Goal: Task Accomplishment & Management: Manage account settings

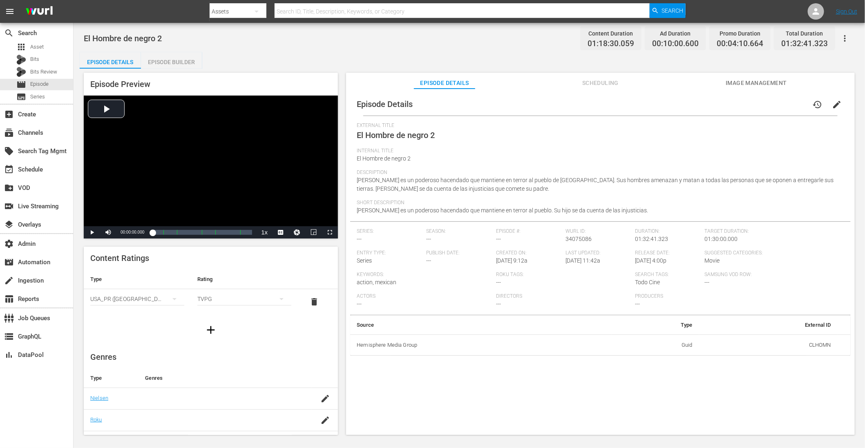
click at [448, 169] on div "External Title El Hombre de negro 2 Internal Title El Hombre de negro 2 Descrip…" at bounding box center [601, 172] width 488 height 99
click at [630, 111] on div "Episode Details history edit" at bounding box center [600, 104] width 501 height 23
click at [175, 62] on div "Episode Builder" at bounding box center [171, 62] width 61 height 20
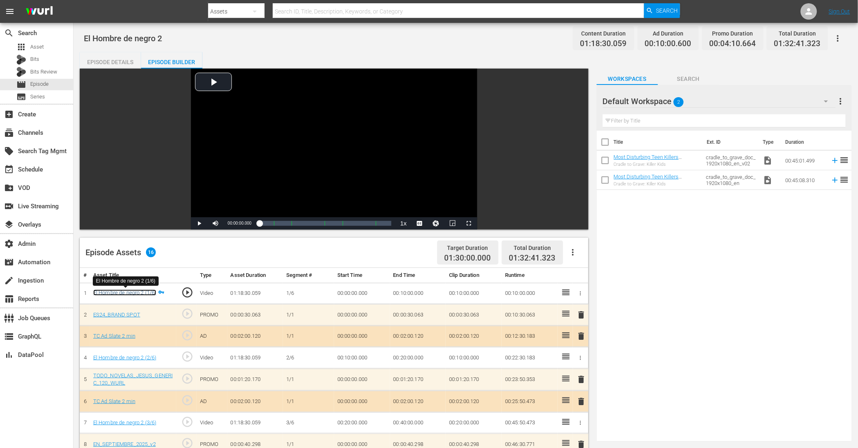
click at [114, 292] on link "El Hombre de negro 2 (1/6)" at bounding box center [124, 293] width 63 height 6
click at [110, 59] on div "Episode Details" at bounding box center [110, 62] width 61 height 20
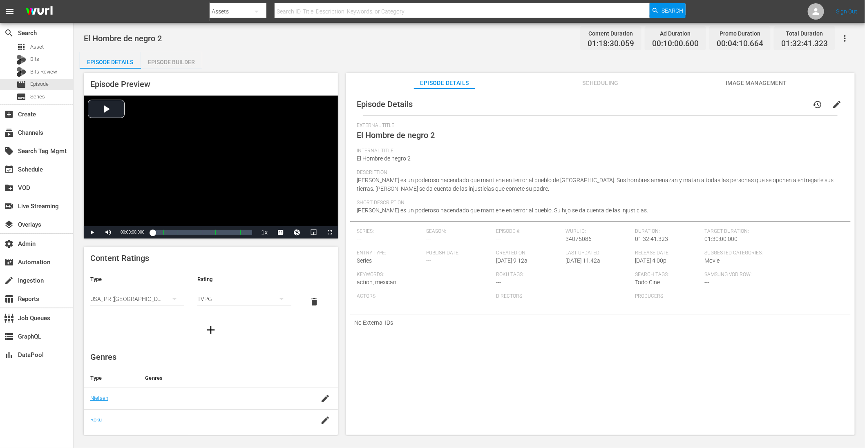
click at [613, 81] on span "Scheduling" at bounding box center [600, 83] width 61 height 10
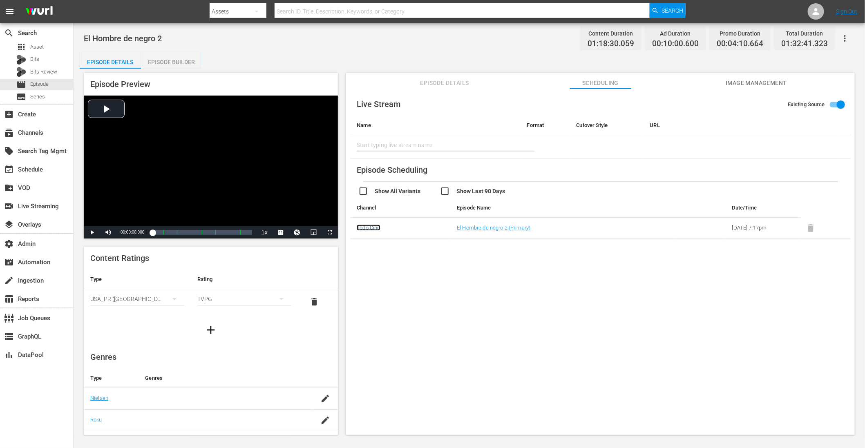
click at [373, 229] on link "Todo Cine" at bounding box center [368, 228] width 23 height 6
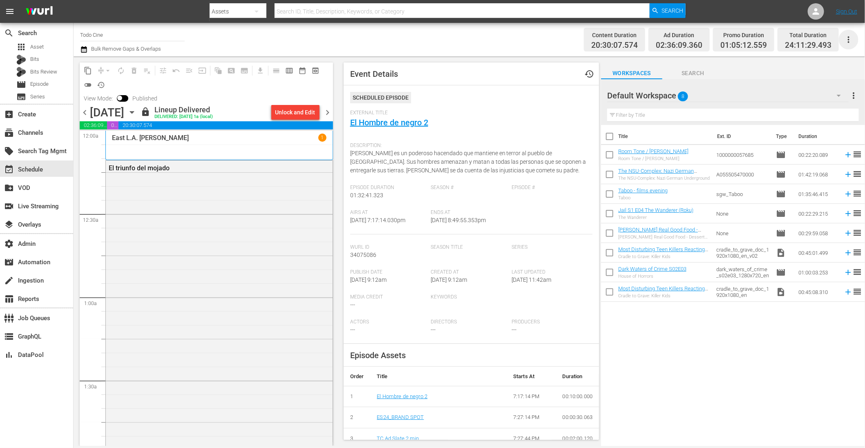
click at [854, 40] on icon "button" at bounding box center [849, 40] width 10 height 10
click at [788, 85] on div "Channel JSON (S3Redir)" at bounding box center [794, 84] width 78 height 15
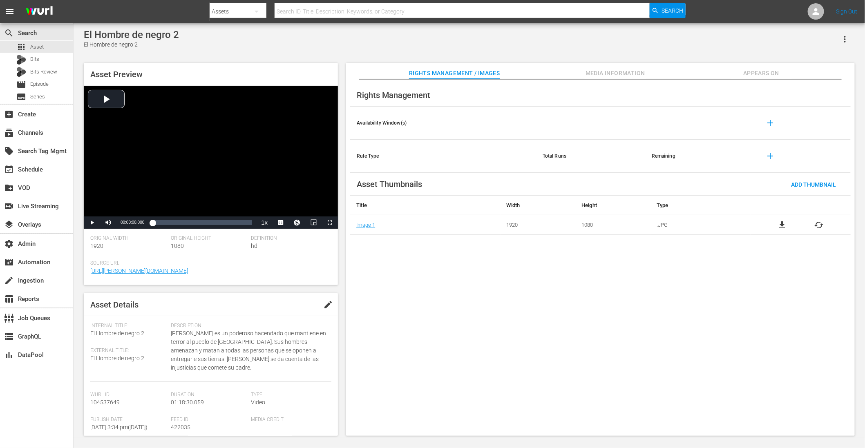
click at [692, 72] on span "Appears On" at bounding box center [761, 73] width 61 height 10
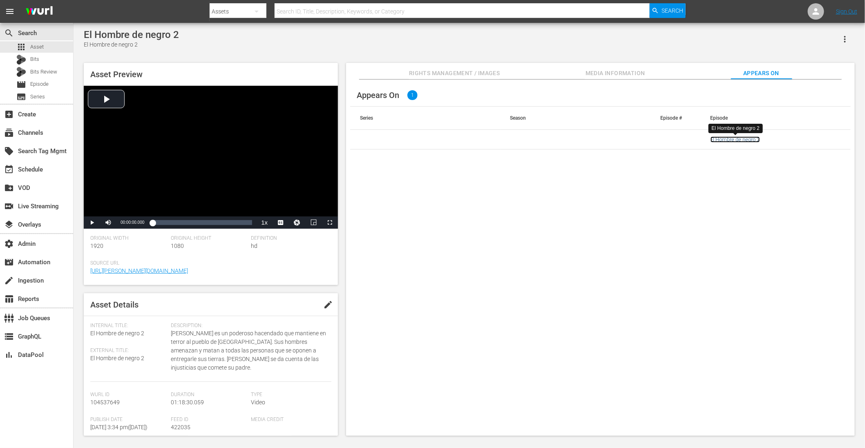
click at [692, 137] on link "El Hombre de negro 2" at bounding box center [735, 140] width 49 height 6
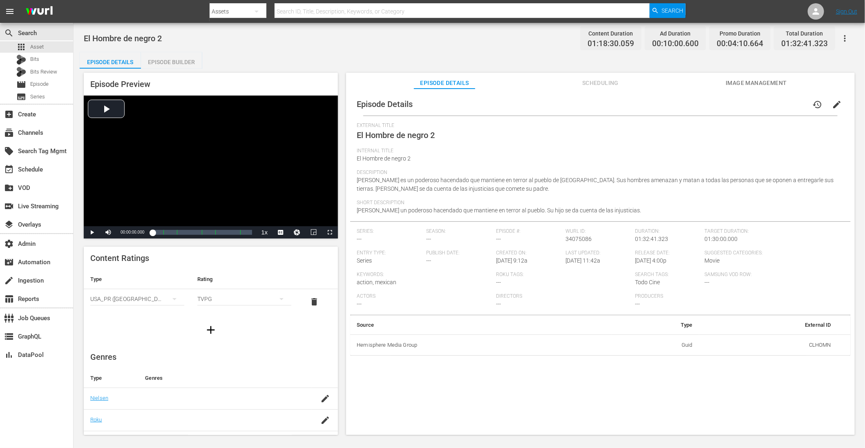
click at [421, 47] on div "El Hombre de negro 2 Content Duration 01:18:30.059 Ad Duration 00:10:00.600 Pro…" at bounding box center [469, 38] width 771 height 18
click at [692, 65] on div "Episode Details Episode Builder Episode Preview Video Player is loading. Play V…" at bounding box center [470, 247] width 780 height 390
click at [692, 38] on icon "button" at bounding box center [845, 39] width 10 height 10
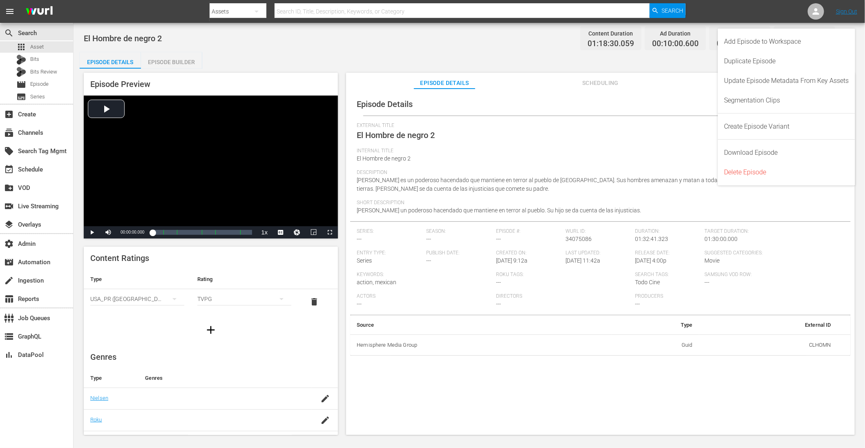
click at [679, 71] on div "Episode Preview Video Player is loading. Play Video Play Mute Current Time 00:0…" at bounding box center [470, 255] width 780 height 373
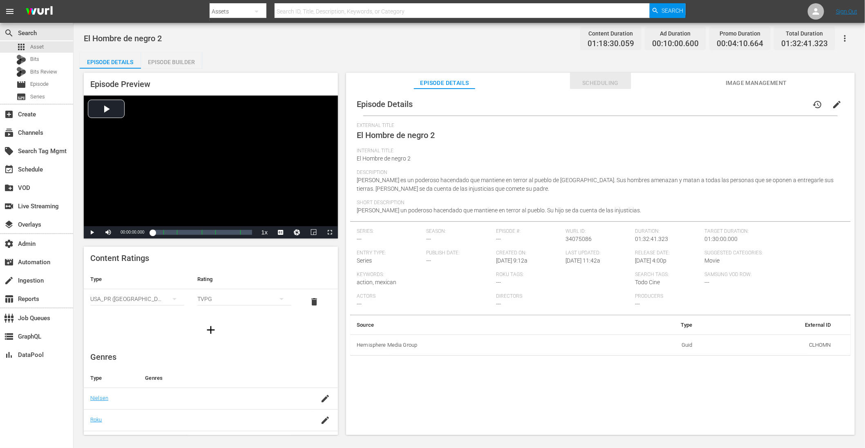
click at [586, 84] on span "Scheduling" at bounding box center [600, 83] width 61 height 10
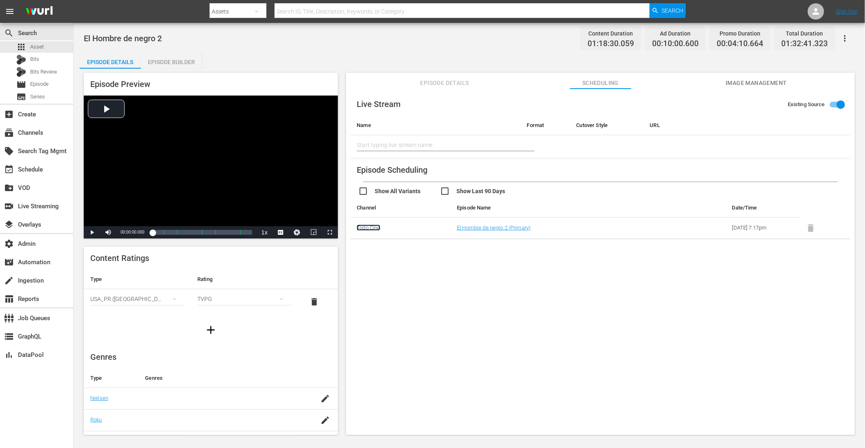
click at [372, 229] on link "Todo Cine" at bounding box center [368, 228] width 23 height 6
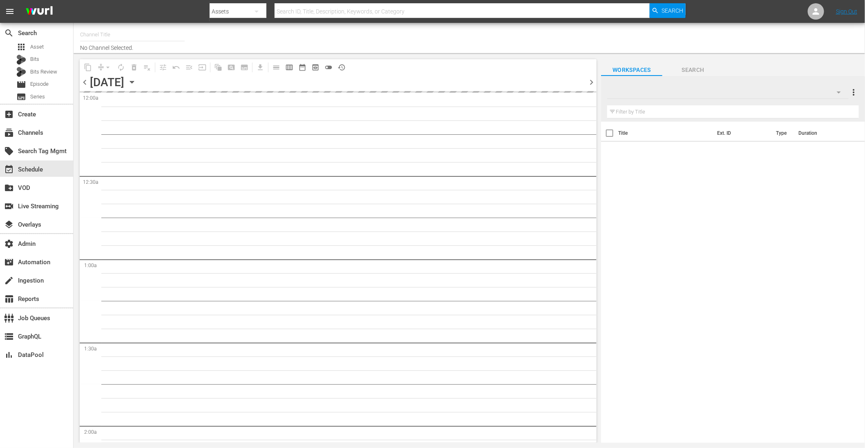
type input "Todo Cine (1333)"
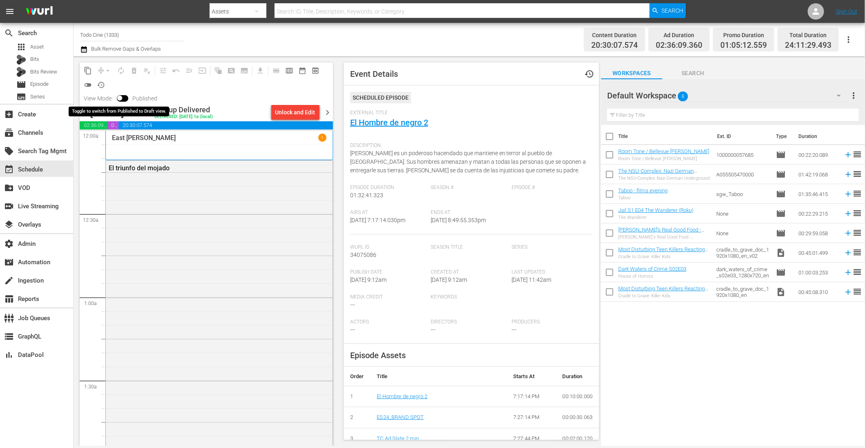
click at [122, 100] on input "checkbox" at bounding box center [119, 100] width 17 height 6
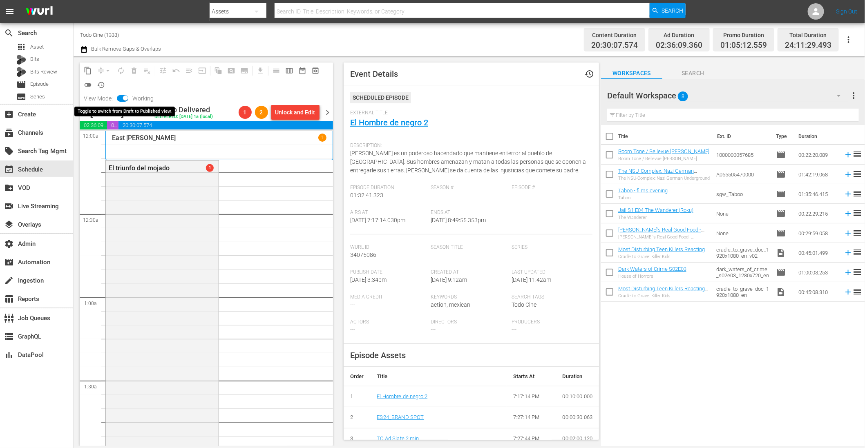
click at [123, 98] on input "checkbox" at bounding box center [125, 100] width 17 height 6
checkbox input "false"
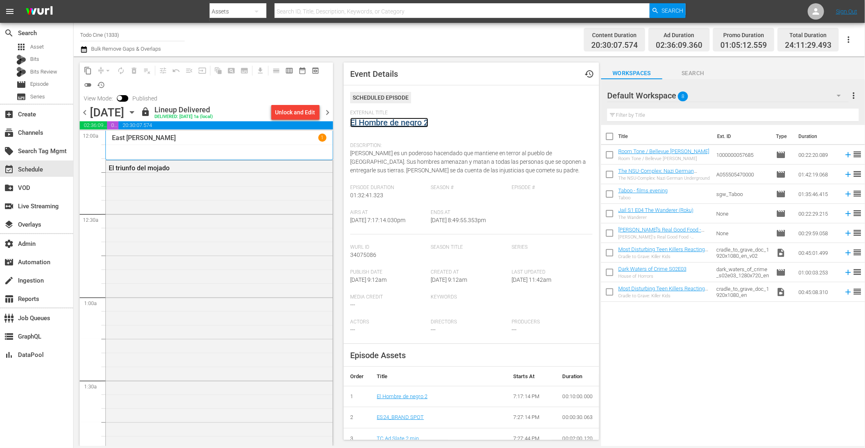
click at [394, 122] on link "El Hombre de negro 2" at bounding box center [389, 123] width 78 height 10
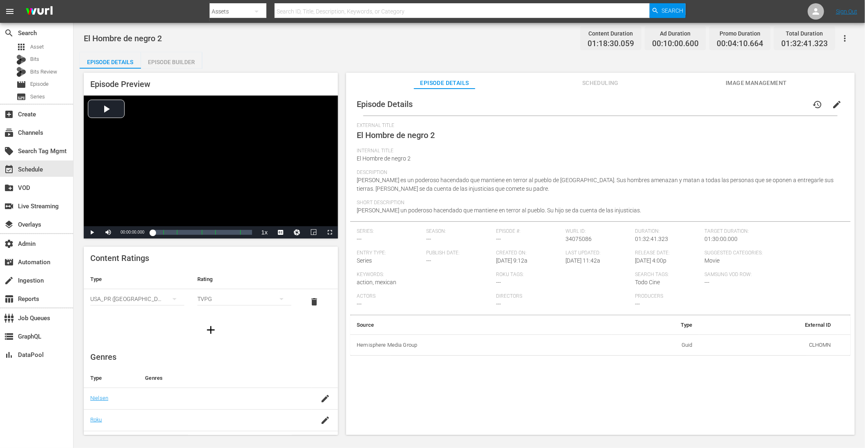
click at [692, 101] on span "edit" at bounding box center [837, 105] width 10 height 10
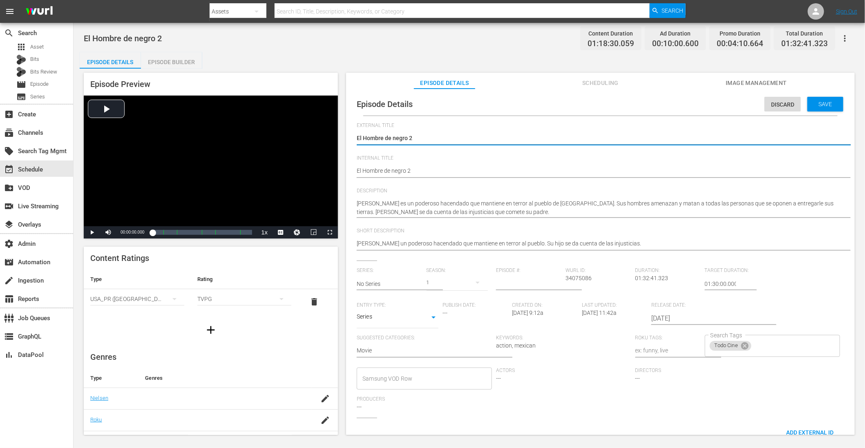
click at [394, 322] on body "menu Search By Assets Search ID, Title, Description, Keywords, or Category Sear…" at bounding box center [432, 224] width 865 height 448
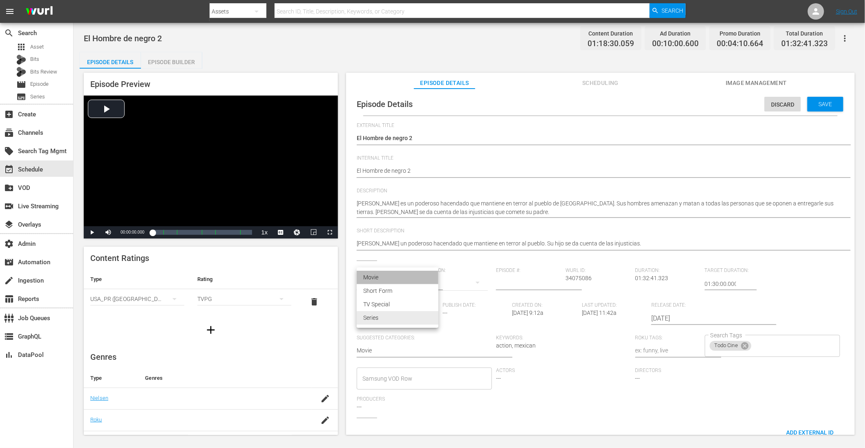
click at [401, 277] on li "Movie" at bounding box center [398, 277] width 82 height 13
type input "MOVIE"
click at [542, 58] on div "Episode Details Episode Builder Episode Preview Video Player is loading. Play V…" at bounding box center [470, 247] width 780 height 390
click at [692, 101] on span "Save" at bounding box center [826, 104] width 27 height 7
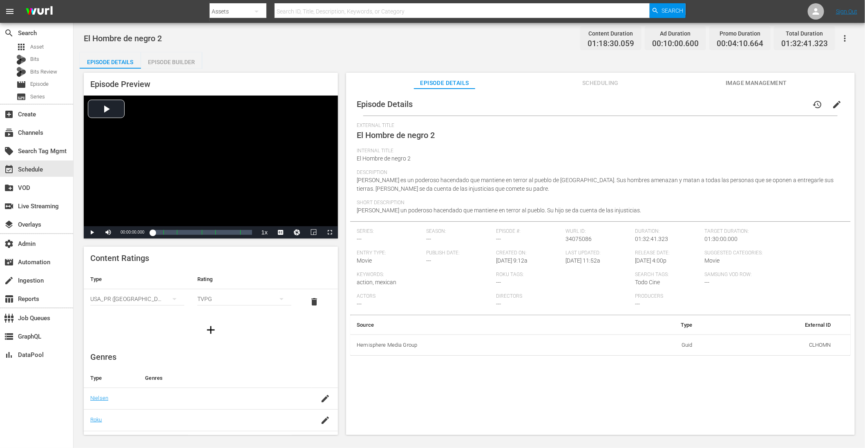
click at [418, 359] on div "Episode Details history edit External Title El Hombre de negro 2 Internal Title…" at bounding box center [600, 266] width 509 height 354
click at [31, 171] on div "event_available Schedule" at bounding box center [23, 168] width 46 height 7
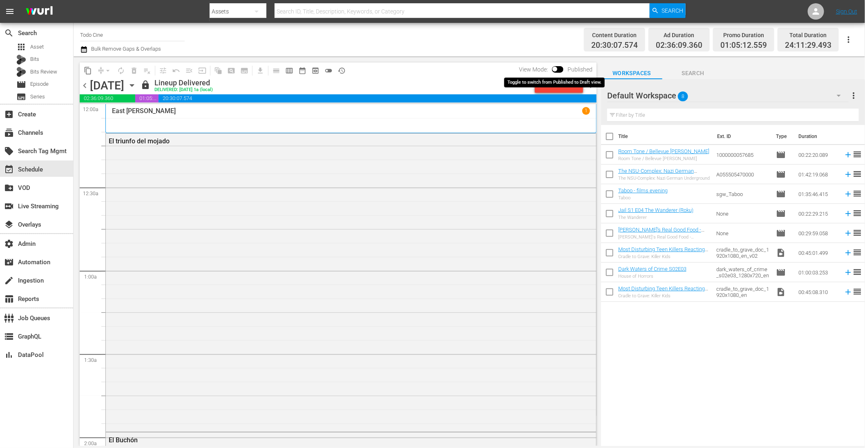
click at [558, 68] on input "checkbox" at bounding box center [555, 71] width 17 height 6
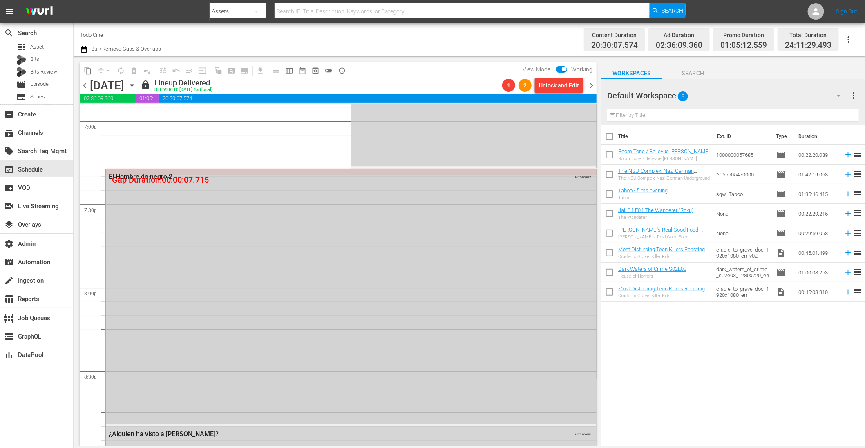
scroll to position [3154, 0]
click at [563, 69] on input "checkbox" at bounding box center [564, 71] width 17 height 6
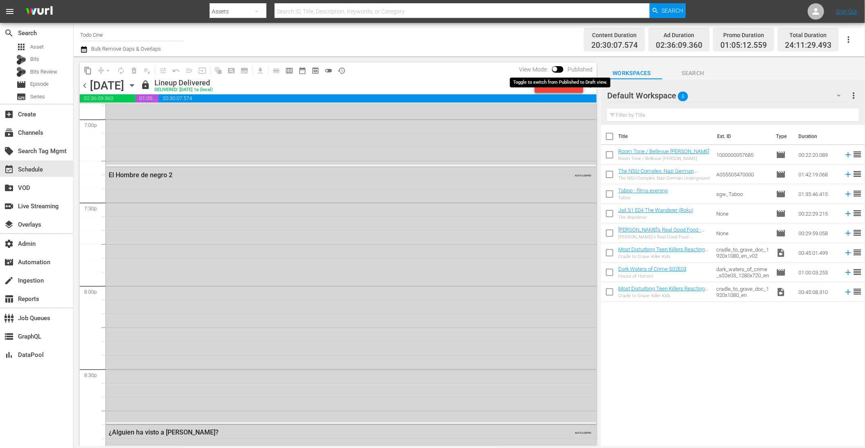
click at [563, 69] on input "checkbox" at bounding box center [555, 71] width 17 height 6
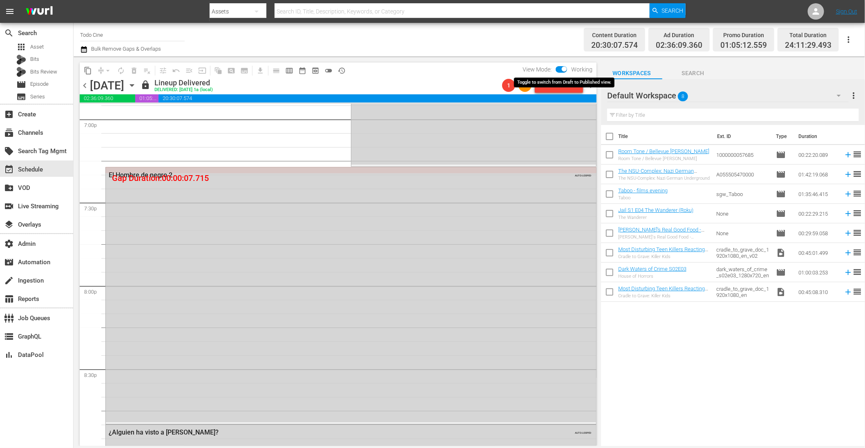
click at [563, 69] on input "checkbox" at bounding box center [564, 71] width 17 height 6
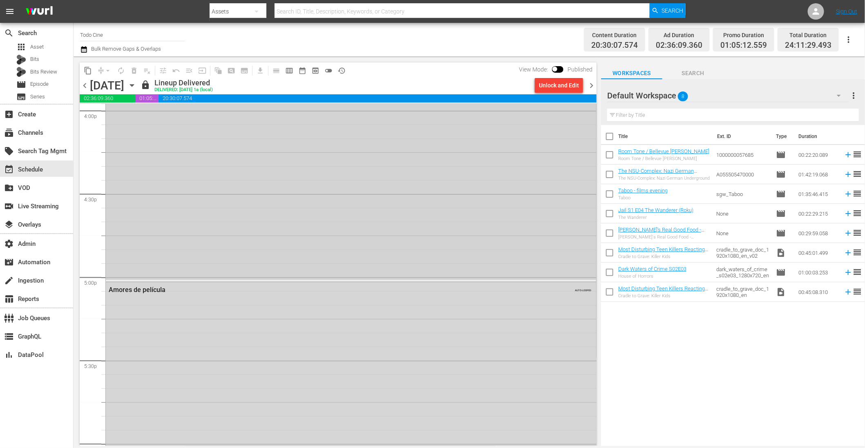
scroll to position [2659, 0]
click at [555, 68] on input "checkbox" at bounding box center [555, 71] width 17 height 6
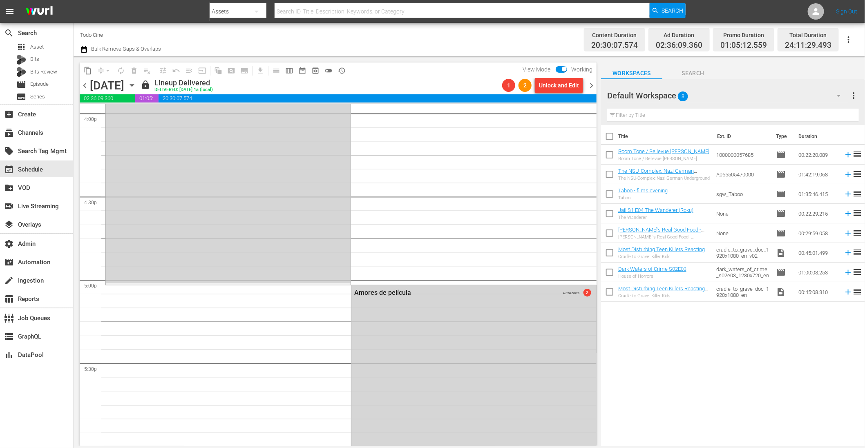
click at [555, 68] on span "View Mode:" at bounding box center [537, 69] width 37 height 7
click at [560, 68] on input "checkbox" at bounding box center [564, 71] width 17 height 6
checkbox input "false"
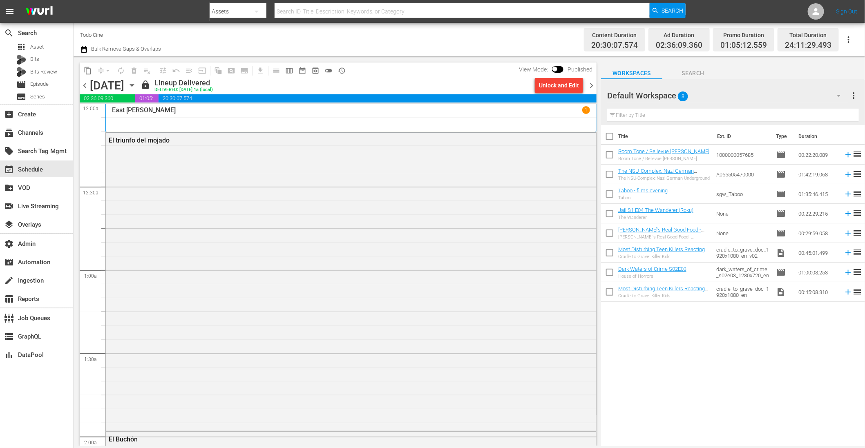
scroll to position [0, 0]
click at [692, 359] on div "Title Ext. ID Type Duration Room Tone / Bellevue [PERSON_NAME] Room Tone / Bell…" at bounding box center [733, 286] width 264 height 323
click at [692, 350] on div "Title Ext. ID Type Duration Room Tone / Bellevue [PERSON_NAME] Room Tone / Bell…" at bounding box center [733, 286] width 264 height 323
